Goal: Information Seeking & Learning: Learn about a topic

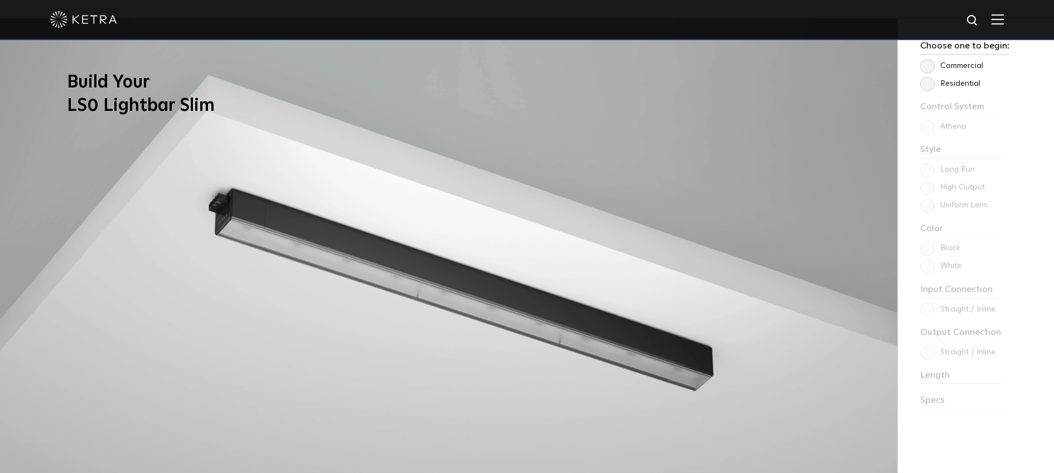
scroll to position [888, 0]
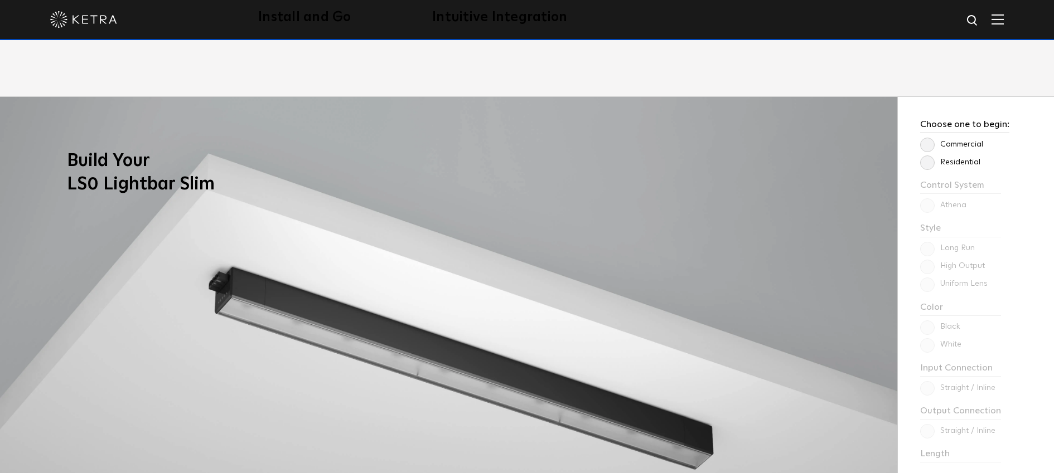
click at [933, 162] on label "Residential" at bounding box center [950, 162] width 60 height 9
click at [0, 0] on input "Residential" at bounding box center [0, 0] width 0 height 0
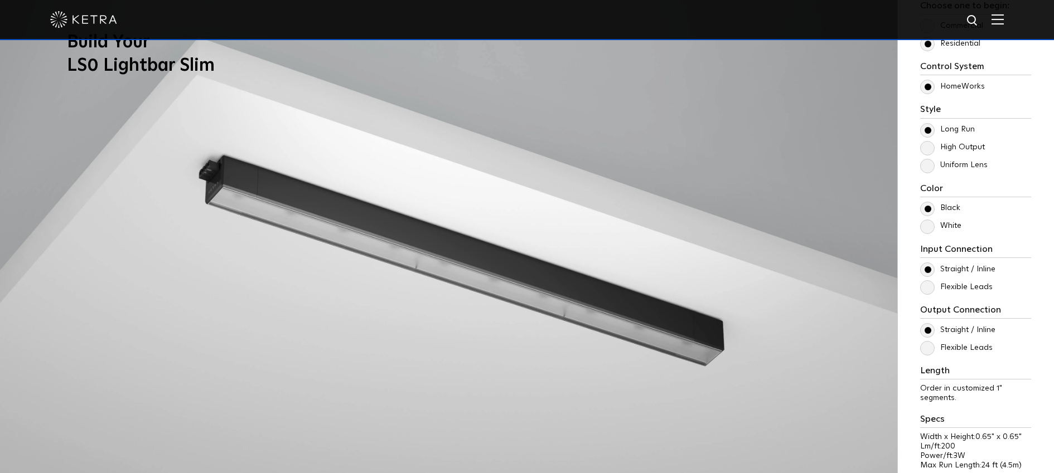
scroll to position [1007, 0]
click at [933, 347] on label "Flexible Leads" at bounding box center [956, 347] width 72 height 9
click at [0, 0] on input "Flexible Leads" at bounding box center [0, 0] width 0 height 0
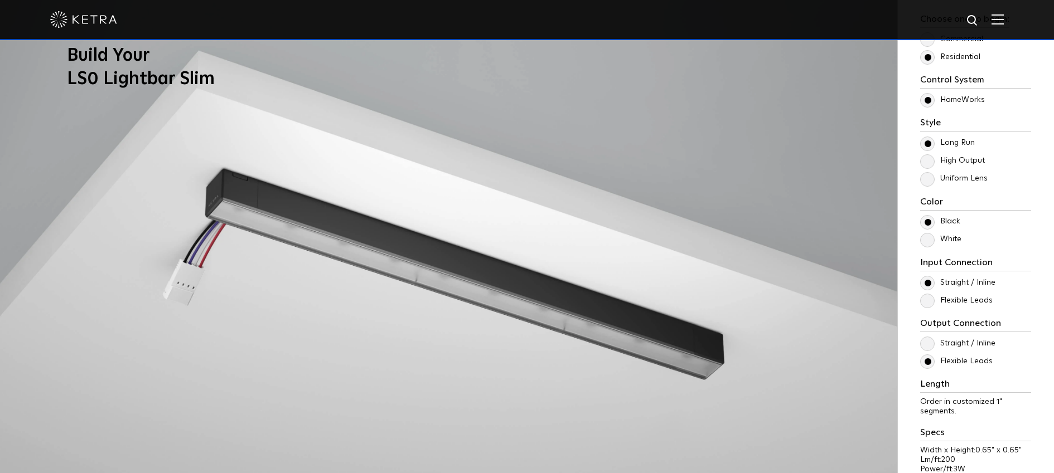
scroll to position [1198, 0]
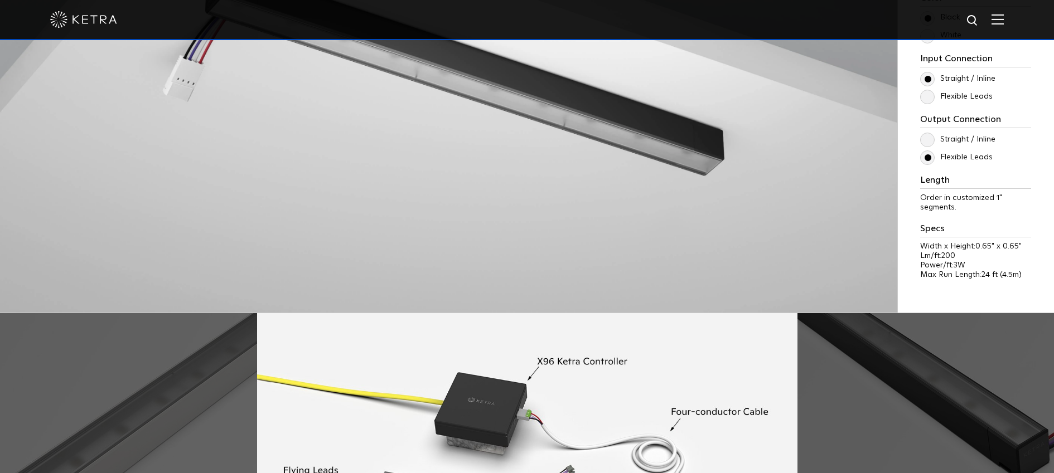
click at [929, 142] on label "Straight / Inline" at bounding box center [957, 139] width 75 height 9
click at [0, 0] on input "Straight / Inline" at bounding box center [0, 0] width 0 height 0
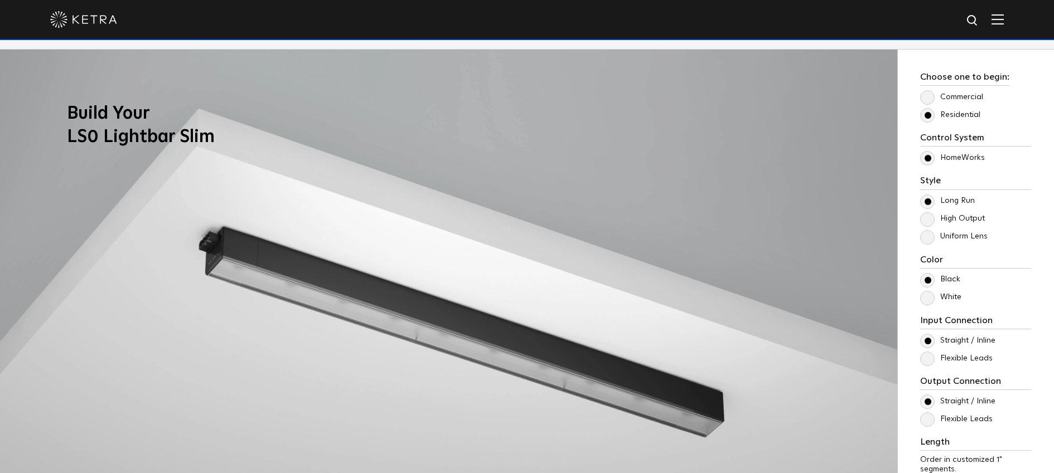
scroll to position [936, 0]
click at [930, 418] on label "Flexible Leads" at bounding box center [956, 418] width 72 height 9
click at [0, 0] on input "Flexible Leads" at bounding box center [0, 0] width 0 height 0
click at [927, 399] on label "Straight / Inline" at bounding box center [957, 400] width 75 height 9
click at [0, 0] on input "Straight / Inline" at bounding box center [0, 0] width 0 height 0
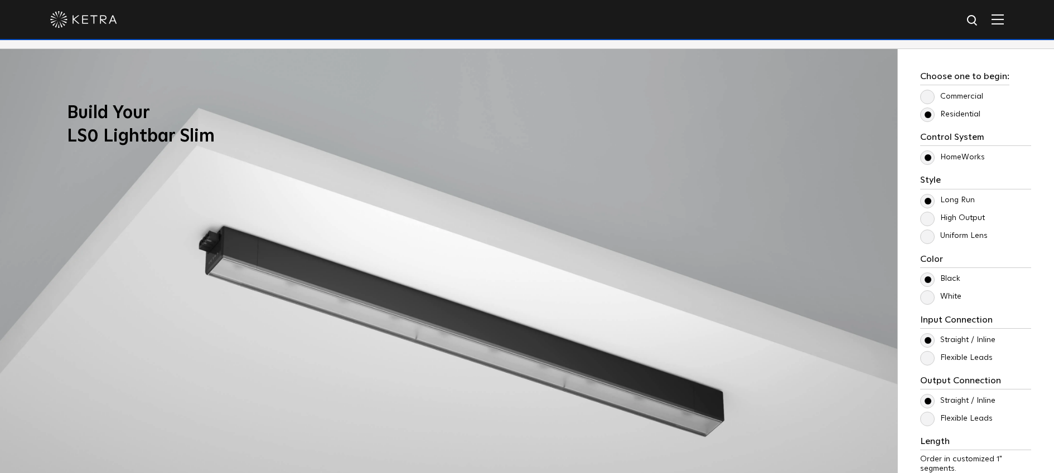
click at [927, 359] on label "Flexible Leads" at bounding box center [956, 357] width 72 height 9
click at [0, 0] on input "Flexible Leads" at bounding box center [0, 0] width 0 height 0
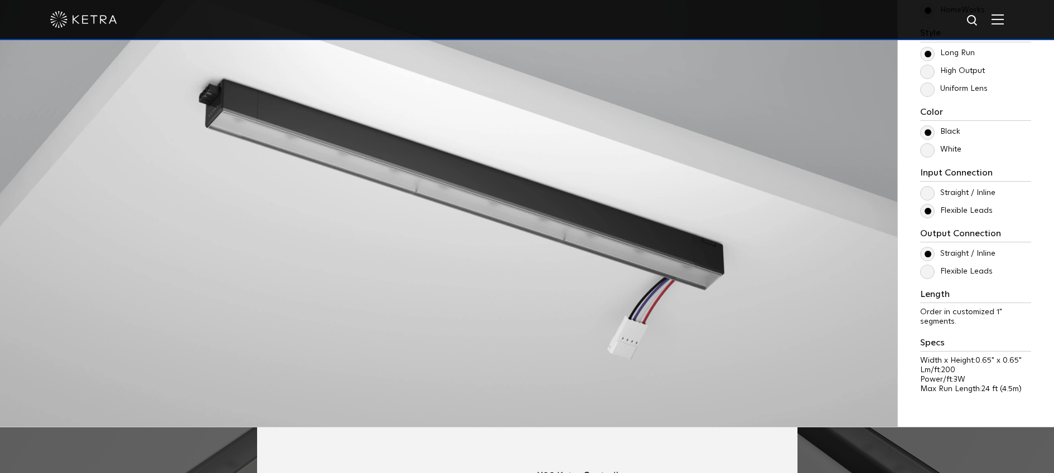
scroll to position [1122, 0]
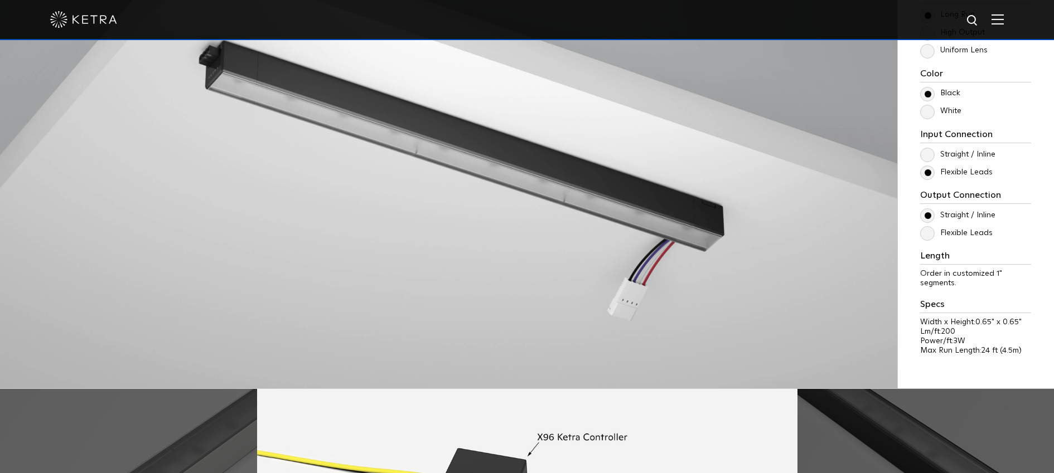
click at [924, 230] on label "Flexible Leads" at bounding box center [956, 233] width 72 height 9
click at [0, 0] on input "Flexible Leads" at bounding box center [0, 0] width 0 height 0
click at [924, 157] on label "Straight / Inline" at bounding box center [957, 154] width 75 height 9
click at [0, 0] on input "Straight / Inline" at bounding box center [0, 0] width 0 height 0
click at [927, 234] on label "Flexible Leads" at bounding box center [956, 233] width 72 height 9
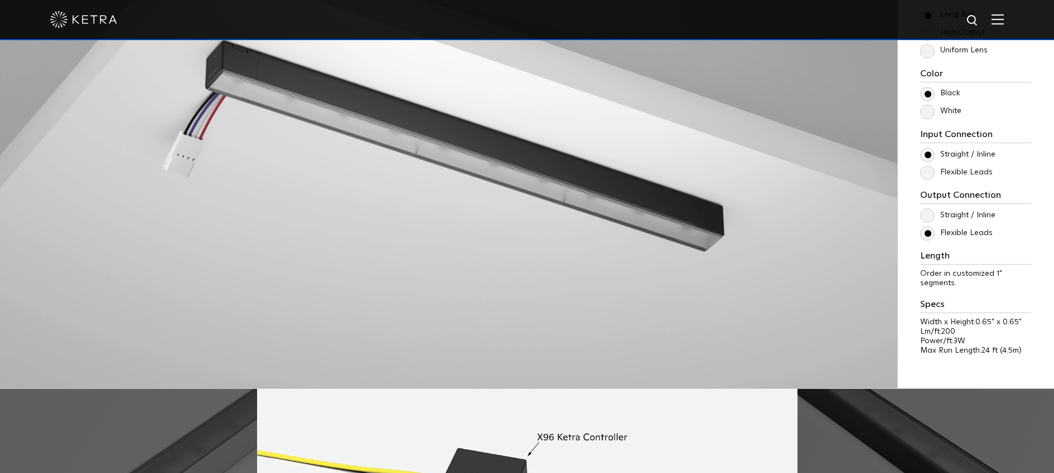
click at [0, 0] on input "Flexible Leads" at bounding box center [0, 0] width 0 height 0
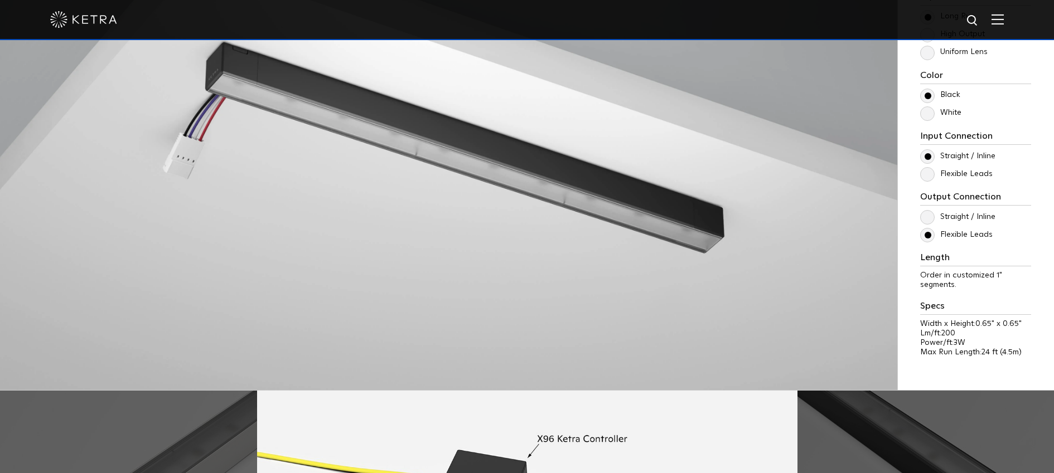
scroll to position [1119, 0]
click at [927, 216] on label "Straight / Inline" at bounding box center [957, 217] width 75 height 9
click at [0, 0] on input "Straight / Inline" at bounding box center [0, 0] width 0 height 0
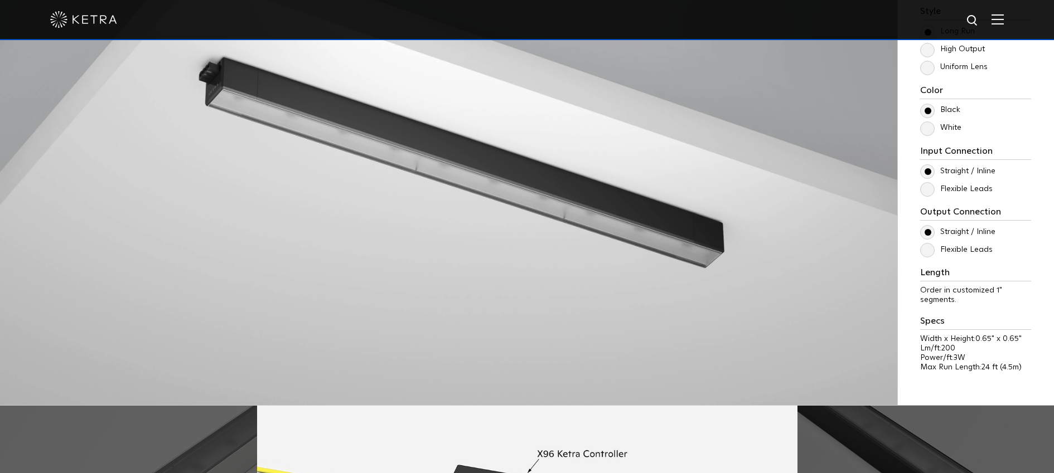
scroll to position [1186, 0]
